Goal: Communication & Community: Participate in discussion

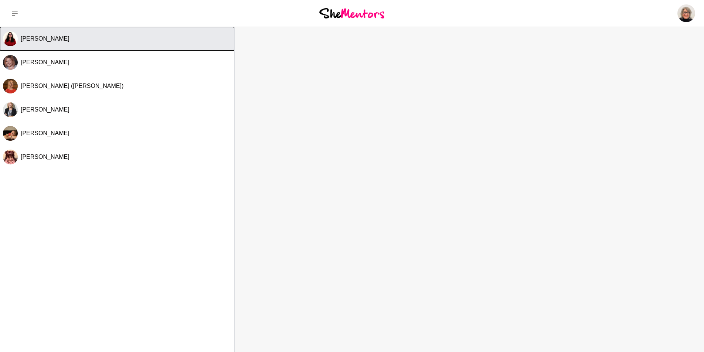
click at [47, 41] on span "[PERSON_NAME]" at bounding box center [45, 38] width 49 height 6
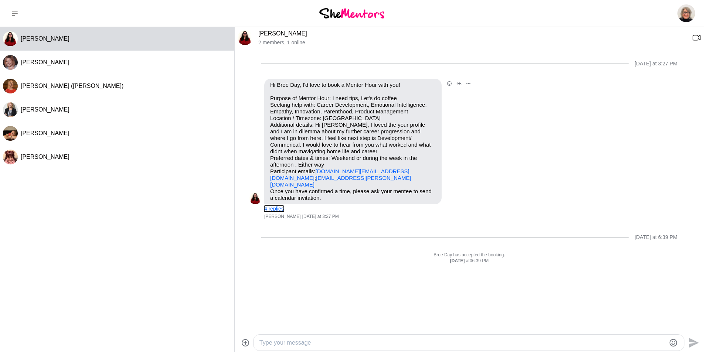
click at [266, 206] on button "4 replies" at bounding box center [274, 209] width 20 height 6
